Goal: Task Accomplishment & Management: Manage account settings

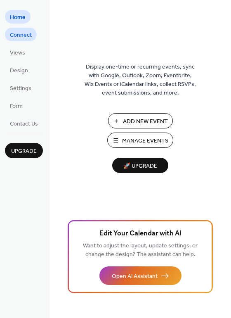
click at [26, 36] on span "Connect" at bounding box center [21, 35] width 22 height 9
click at [22, 68] on span "Design" at bounding box center [19, 71] width 18 height 9
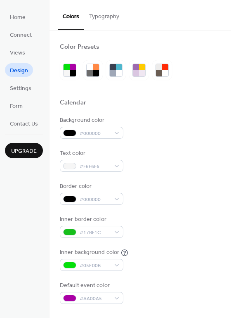
click at [122, 18] on button "Typography" at bounding box center [104, 14] width 40 height 29
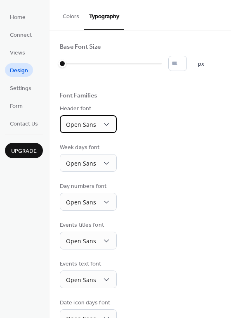
click at [110, 123] on div "Open Sans" at bounding box center [88, 124] width 57 height 18
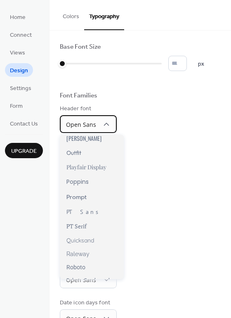
scroll to position [609, 0]
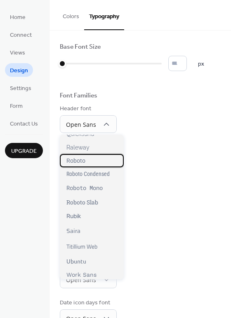
click at [102, 159] on div "Roboto" at bounding box center [92, 160] width 64 height 13
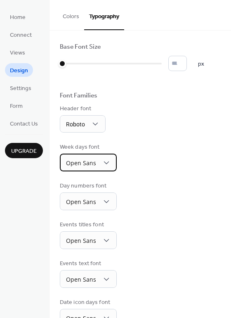
click at [98, 163] on div "Open Sans" at bounding box center [88, 163] width 57 height 18
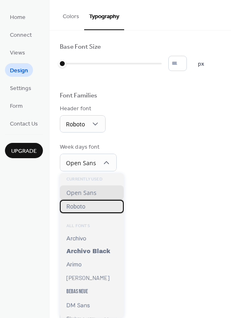
click at [96, 203] on div "Roboto" at bounding box center [92, 206] width 64 height 13
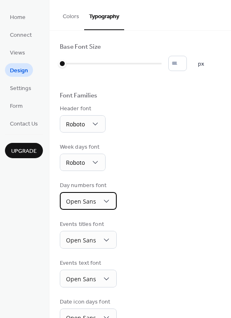
click at [107, 196] on div "Open Sans" at bounding box center [88, 201] width 57 height 18
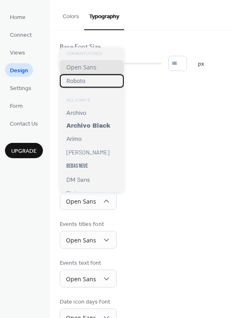
drag, startPoint x: 98, startPoint y: 80, endPoint x: 97, endPoint y: 94, distance: 14.1
click at [98, 80] on div "Roboto" at bounding box center [92, 80] width 64 height 13
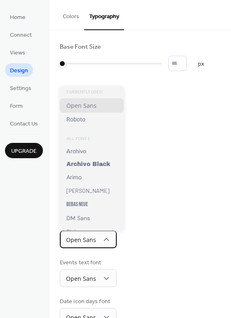
click at [91, 237] on span "Open Sans" at bounding box center [81, 240] width 30 height 8
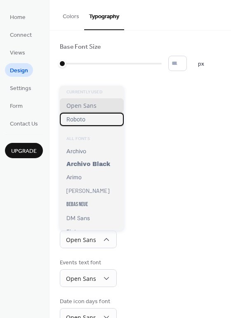
click at [91, 122] on div "Roboto" at bounding box center [92, 119] width 64 height 13
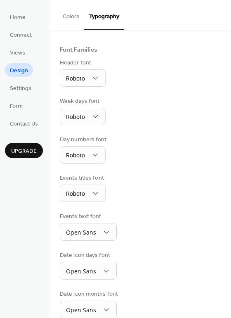
scroll to position [59, 0]
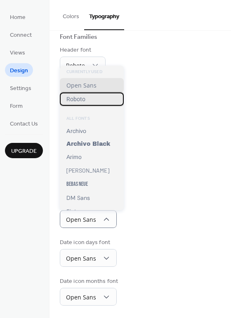
click at [90, 104] on div "Roboto" at bounding box center [92, 99] width 64 height 13
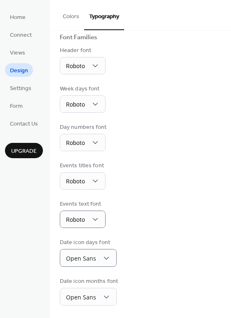
scroll to position [58, 0]
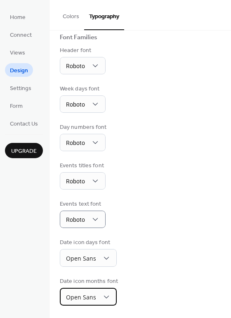
click at [95, 294] on span "Open Sans" at bounding box center [81, 297] width 30 height 8
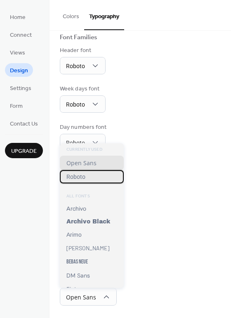
click at [93, 178] on div "Roboto" at bounding box center [92, 176] width 64 height 13
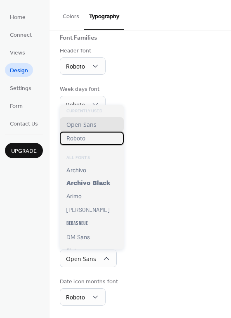
click at [91, 136] on div "Roboto" at bounding box center [92, 138] width 64 height 13
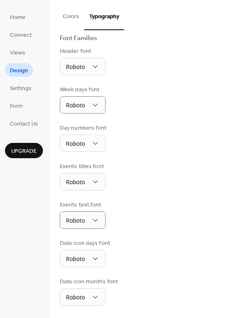
scroll to position [0, 0]
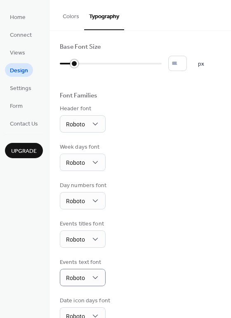
drag, startPoint x: 62, startPoint y: 63, endPoint x: 70, endPoint y: 64, distance: 7.9
click at [70, 64] on div at bounding box center [74, 64] width 8 height 8
drag, startPoint x: 76, startPoint y: 63, endPoint x: 86, endPoint y: 64, distance: 9.1
click at [86, 64] on div at bounding box center [87, 64] width 8 height 8
type input "**"
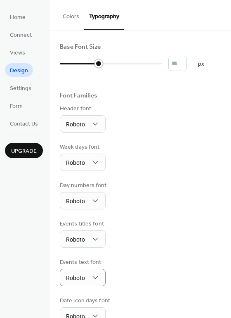
drag, startPoint x: 86, startPoint y: 64, endPoint x: 94, endPoint y: 64, distance: 8.3
click at [94, 64] on div at bounding box center [79, 63] width 39 height 13
click at [29, 88] on span "Settings" at bounding box center [20, 88] width 21 height 9
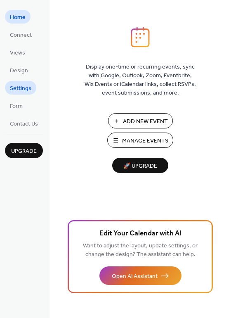
click at [13, 87] on span "Settings" at bounding box center [20, 88] width 21 height 9
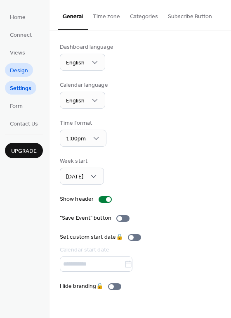
click at [18, 64] on link "Design" at bounding box center [19, 70] width 28 height 14
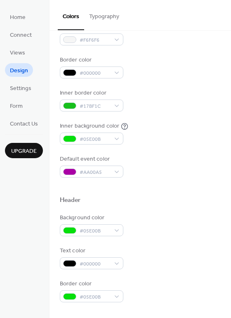
click at [107, 49] on div "Background color #000000 Text color #F6F6F6 Border color #000000 Inner border c…" at bounding box center [140, 84] width 161 height 188
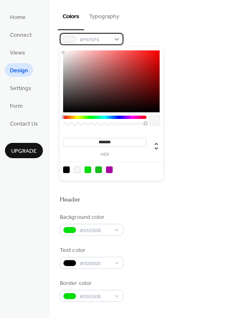
click at [108, 43] on span "#F6F6F6" at bounding box center [95, 40] width 31 height 9
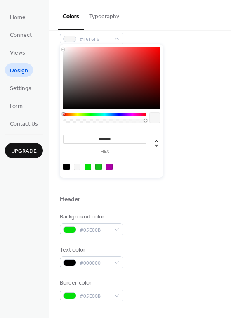
click at [68, 167] on div at bounding box center [66, 167] width 7 height 7
type input "*******"
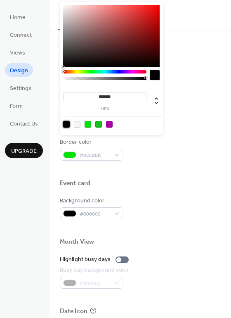
scroll to position [283, 0]
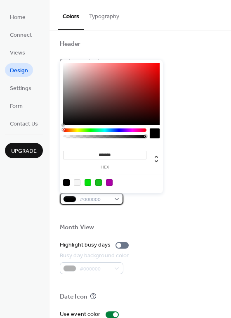
click at [116, 199] on div "#000000" at bounding box center [92, 199] width 64 height 12
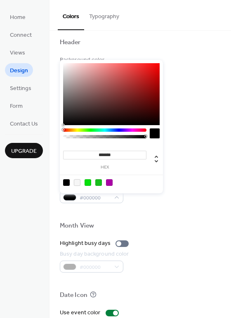
click at [77, 183] on div at bounding box center [77, 182] width 7 height 7
type input "*******"
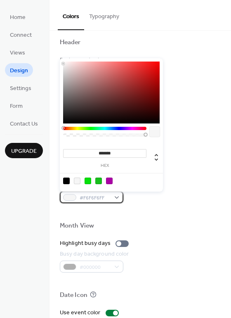
click at [116, 198] on div "#F6F6F6FF" at bounding box center [92, 197] width 64 height 12
click at [67, 182] on div at bounding box center [66, 181] width 7 height 7
type input "*******"
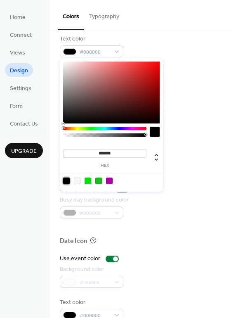
scroll to position [354, 0]
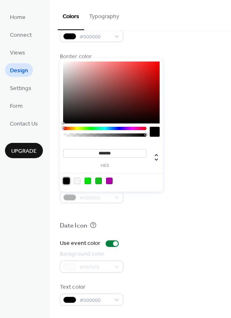
click at [118, 226] on div "Date Icon" at bounding box center [140, 227] width 161 height 11
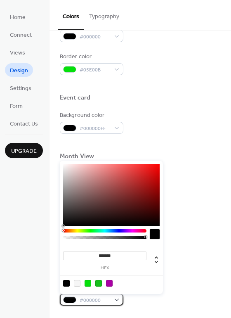
click at [107, 297] on span "#000000" at bounding box center [95, 300] width 31 height 9
click at [111, 297] on div "#000000" at bounding box center [92, 300] width 64 height 12
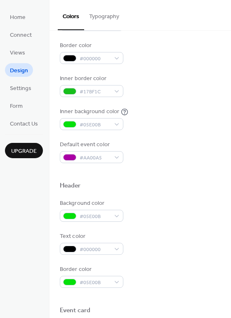
scroll to position [105, 0]
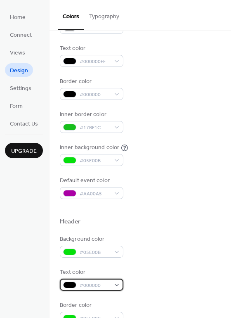
click at [94, 286] on span "#000000" at bounding box center [95, 285] width 31 height 9
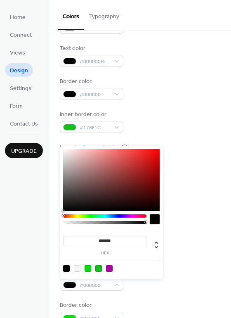
click at [77, 269] on div at bounding box center [77, 268] width 7 height 7
click at [77, 268] on div at bounding box center [77, 268] width 7 height 7
click at [65, 267] on div at bounding box center [66, 268] width 7 height 7
type input "*******"
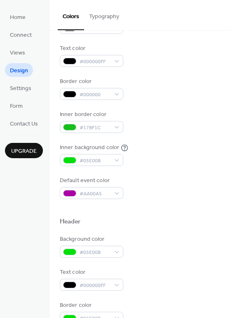
click at [184, 290] on div "Text color #000000FF" at bounding box center [140, 279] width 161 height 23
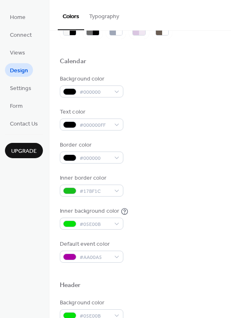
scroll to position [24, 0]
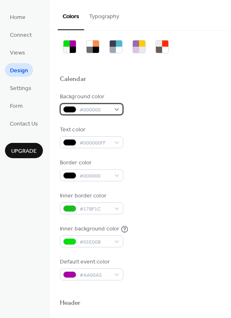
click at [96, 107] on span "#000000" at bounding box center [95, 110] width 31 height 9
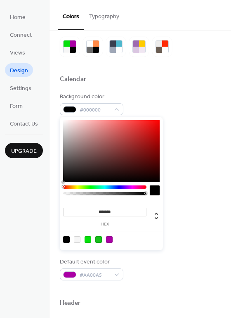
click at [76, 240] on div at bounding box center [77, 239] width 7 height 7
type input "*******"
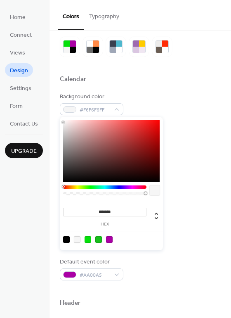
click at [189, 270] on div "Default event color #AA00A5" at bounding box center [140, 269] width 161 height 23
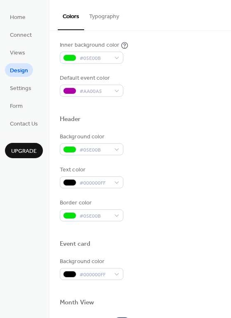
scroll to position [284, 0]
